Goal: Find specific page/section

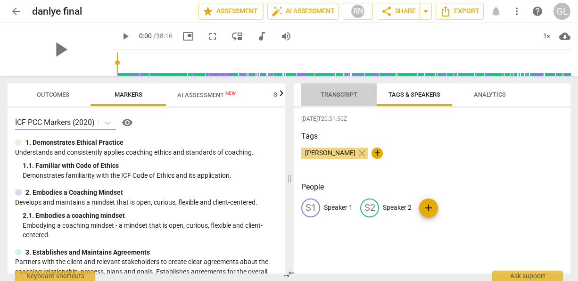
click at [239, 93] on span "Transcript" at bounding box center [338, 94] width 37 height 7
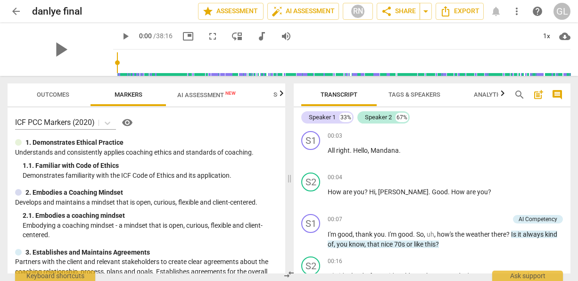
click at [53, 92] on span "Outcomes" at bounding box center [53, 94] width 33 height 7
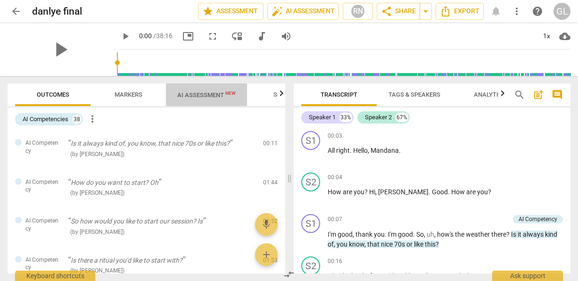
click at [197, 92] on span "AI Assessment New" at bounding box center [206, 94] width 58 height 7
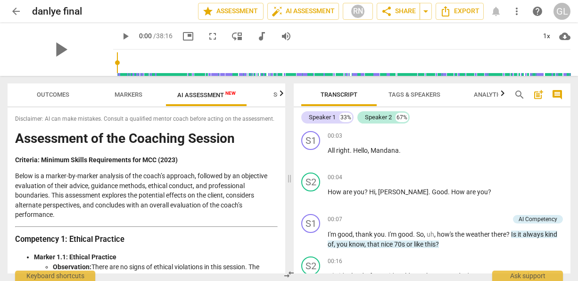
click at [13, 11] on span "arrow_back" at bounding box center [15, 11] width 11 height 11
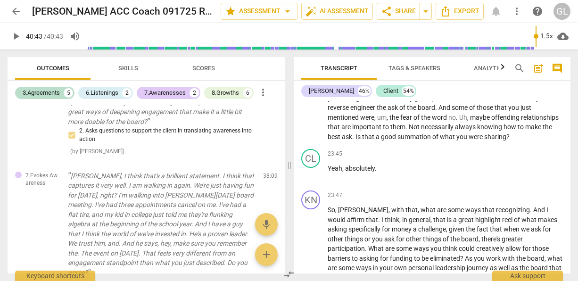
scroll to position [1300, 0]
